Goal: Task Accomplishment & Management: Manage account settings

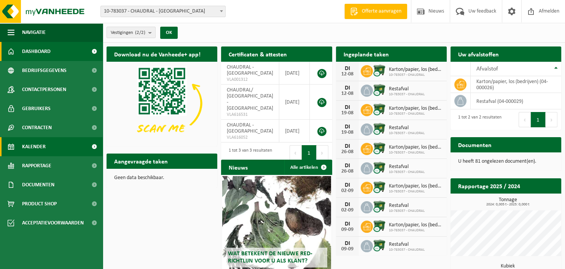
click at [42, 150] on span "Kalender" at bounding box center [34, 146] width 24 height 19
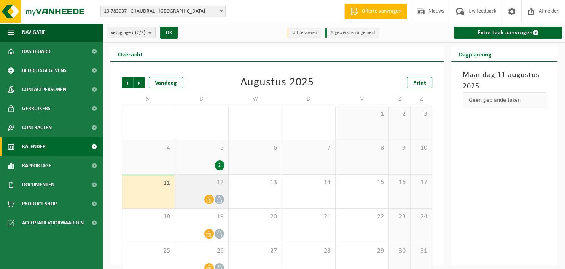
click at [191, 202] on div at bounding box center [201, 199] width 45 height 10
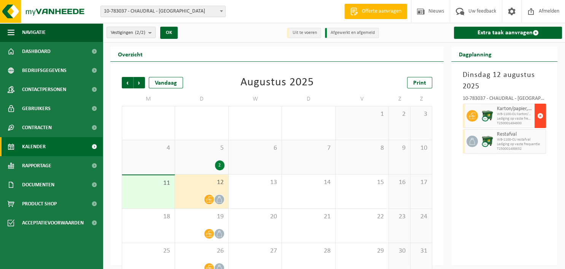
click at [543, 119] on span "button" at bounding box center [540, 115] width 6 height 15
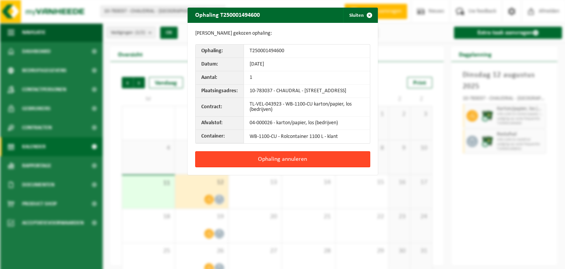
click at [291, 161] on button "Ophaling annuleren" at bounding box center [282, 159] width 175 height 16
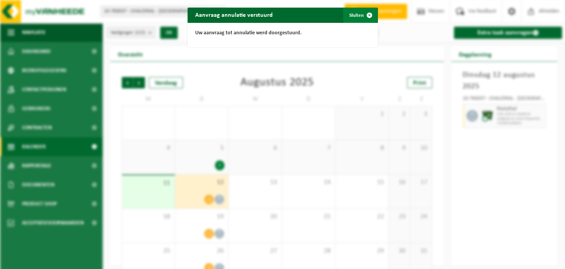
click at [358, 16] on button "Sluiten" at bounding box center [360, 15] width 34 height 15
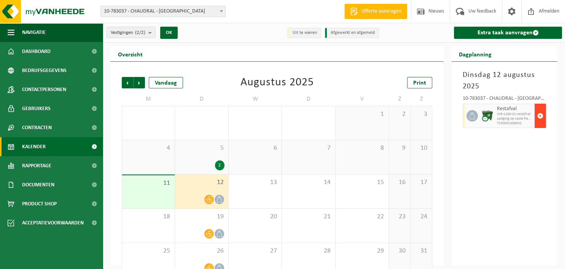
click at [540, 115] on span "button" at bounding box center [540, 115] width 6 height 15
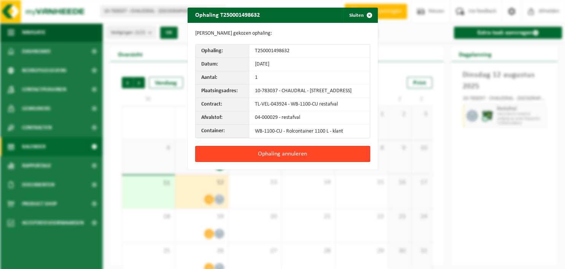
click at [278, 160] on button "Ophaling annuleren" at bounding box center [282, 154] width 175 height 16
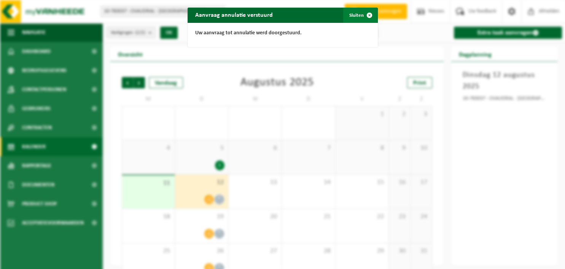
click at [369, 14] on span "button" at bounding box center [369, 15] width 15 height 15
